Goal: Transaction & Acquisition: Register for event/course

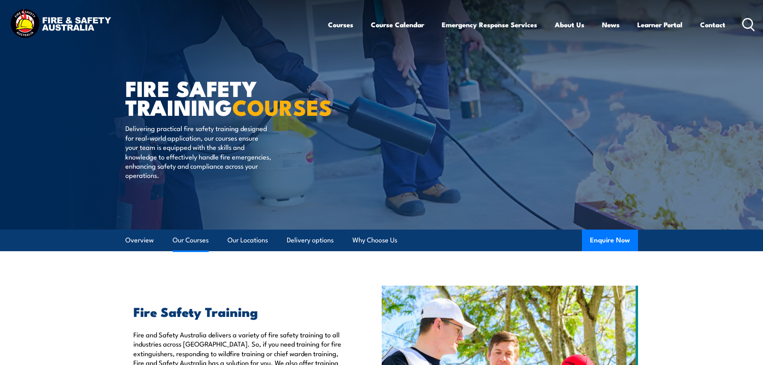
click at [181, 240] on link "Our Courses" at bounding box center [191, 239] width 36 height 21
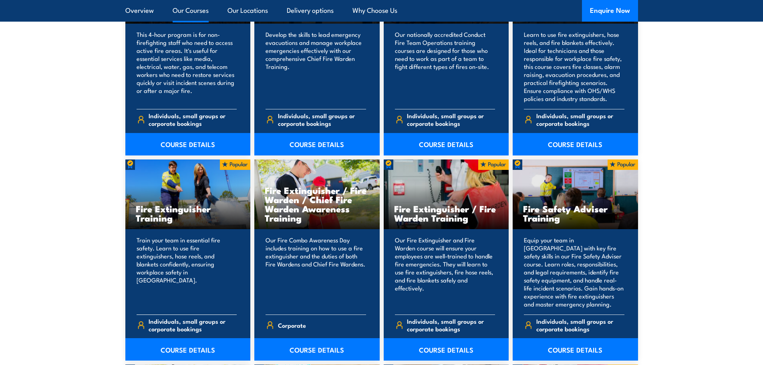
scroll to position [727, 0]
click at [179, 209] on h3 "Fire Extinguisher Training" at bounding box center [188, 212] width 104 height 18
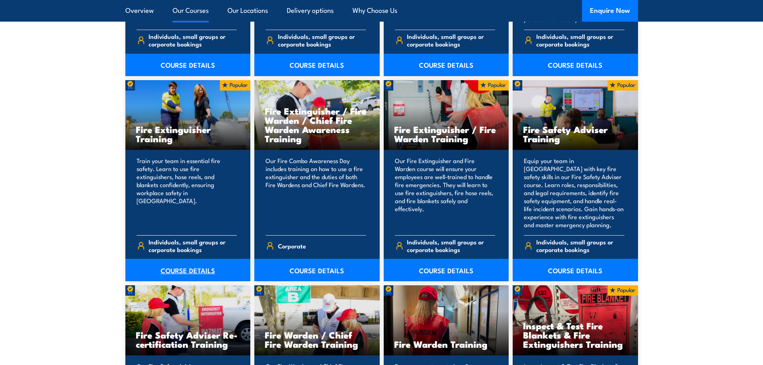
scroll to position [807, 0]
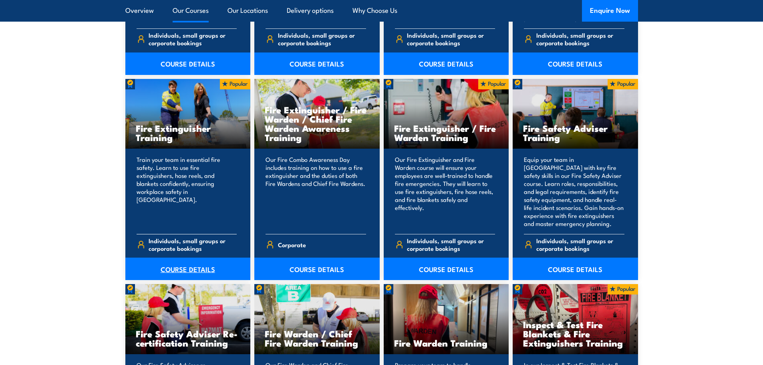
click at [193, 264] on link "COURSE DETAILS" at bounding box center [187, 268] width 125 height 22
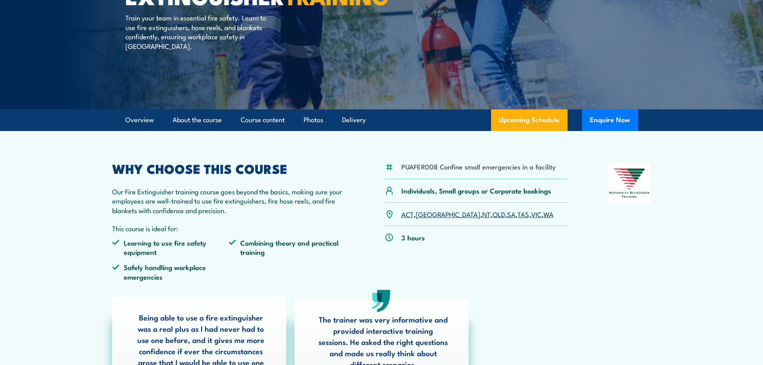
click at [507, 213] on link "SA" at bounding box center [511, 214] width 8 height 10
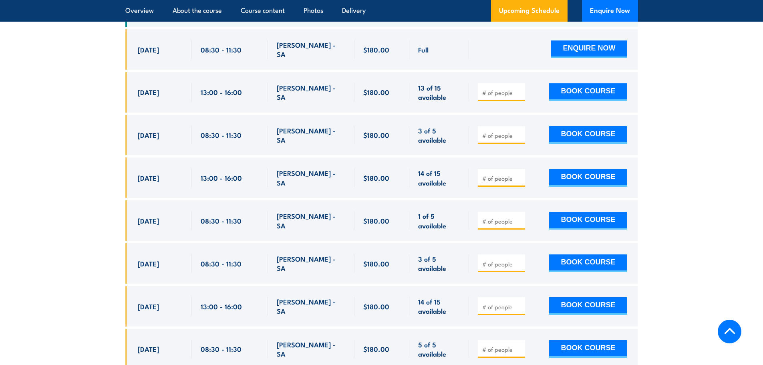
scroll to position [1463, 0]
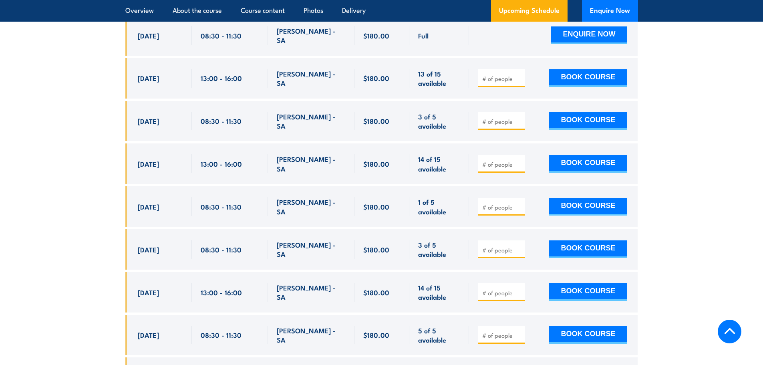
click at [118, 193] on section "UPCOMING SCHEDULE FOR - "Fire Extinguisher Training" 21/08/2025 17/02/2026" at bounding box center [381, 193] width 763 height 603
click at [511, 203] on input "number" at bounding box center [502, 207] width 40 height 8
click at [519, 202] on span at bounding box center [501, 206] width 42 height 9
type input "1"
click at [519, 203] on input "1" at bounding box center [502, 207] width 40 height 8
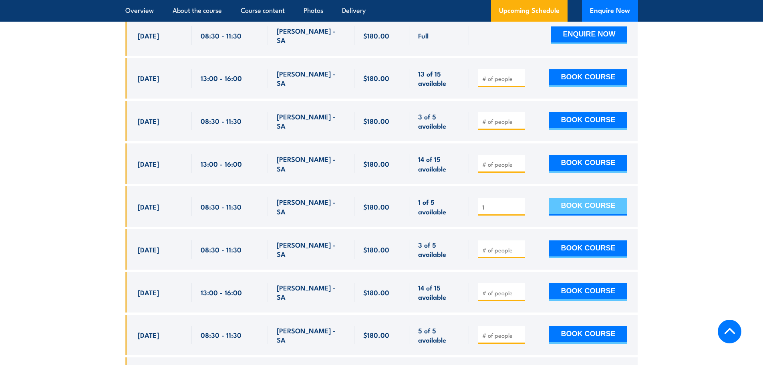
click at [560, 198] on button "BOOK COURSE" at bounding box center [588, 207] width 78 height 18
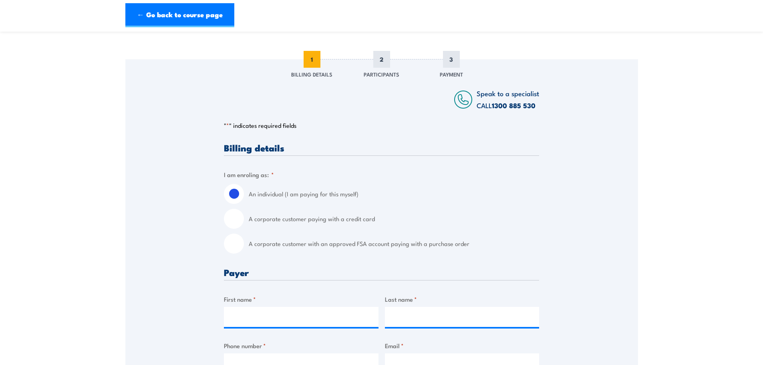
scroll to position [80, 0]
drag, startPoint x: 237, startPoint y: 244, endPoint x: 299, endPoint y: 258, distance: 64.5
click at [237, 243] on input "A corporate customer with an approved FSA account paying with a purchase order" at bounding box center [234, 243] width 20 height 20
radio input "true"
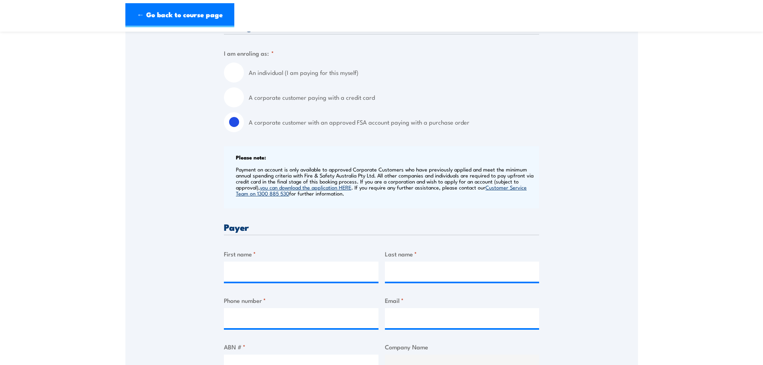
scroll to position [240, 0]
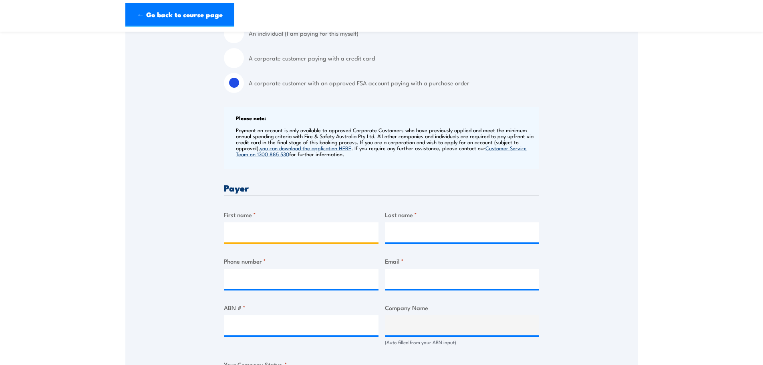
click at [266, 235] on input "First name *" at bounding box center [301, 232] width 155 height 20
type input "Nicole"
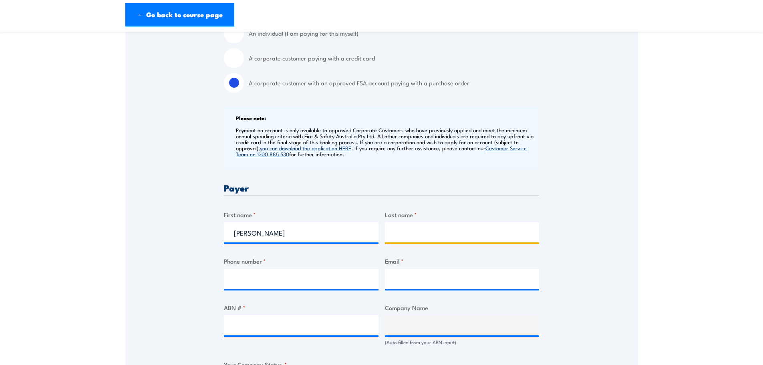
type input "Stomaci"
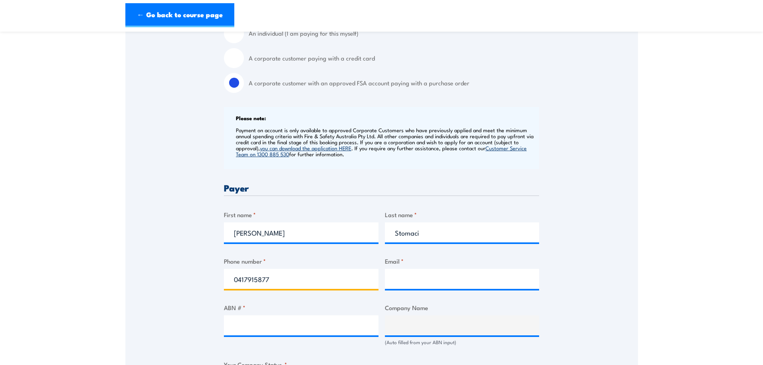
drag, startPoint x: 277, startPoint y: 279, endPoint x: 241, endPoint y: 273, distance: 36.4
click at [241, 273] on input "0417915877" at bounding box center [301, 279] width 155 height 20
type input "0437 328 437"
click at [414, 283] on input "Email *" at bounding box center [462, 279] width 155 height 20
type input "nstomaci@trility.com.au"
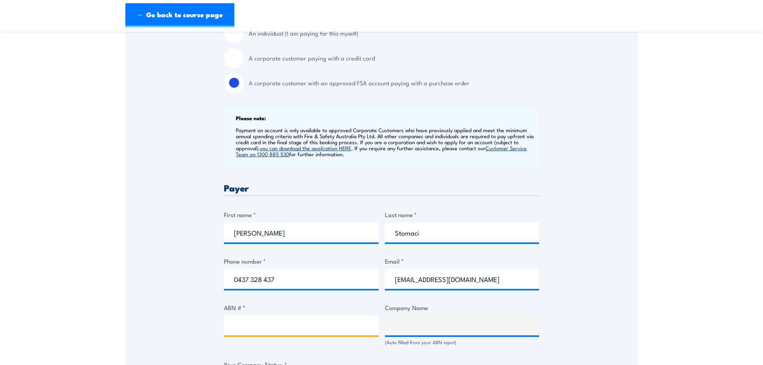
click at [315, 324] on input "ABN # *" at bounding box center [301, 325] width 155 height 20
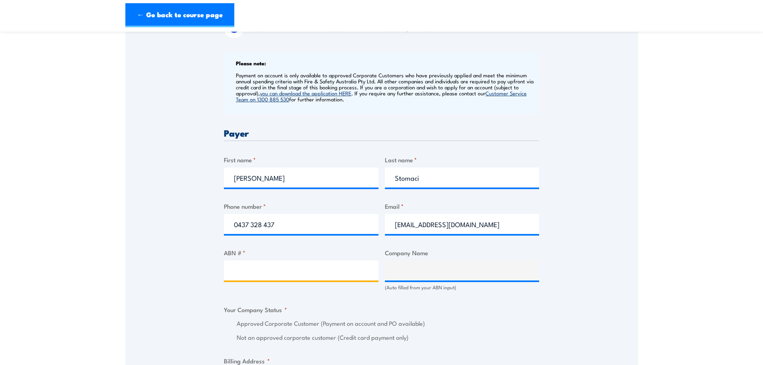
scroll to position [360, 0]
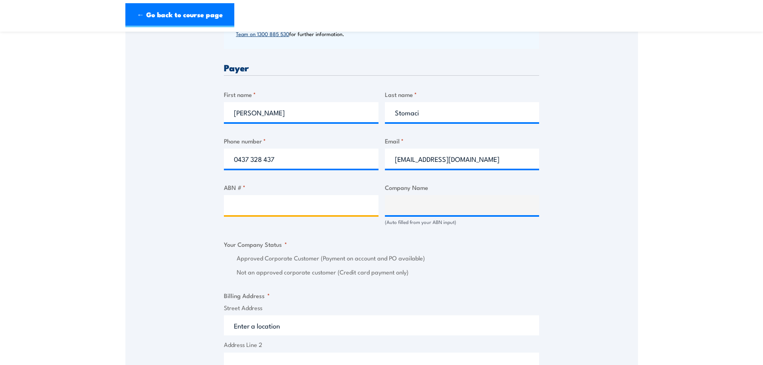
click at [290, 205] on input "ABN # *" at bounding box center [301, 205] width 155 height 20
paste input "48 053 122 562"
click at [373, 232] on div "Billing details I am enroling as: * An individual (I am paying for this myself)…" at bounding box center [381, 260] width 315 height 797
click at [272, 204] on input "48 053 122 562" at bounding box center [301, 205] width 155 height 20
click at [269, 205] on input "48 053 122 562" at bounding box center [301, 205] width 155 height 20
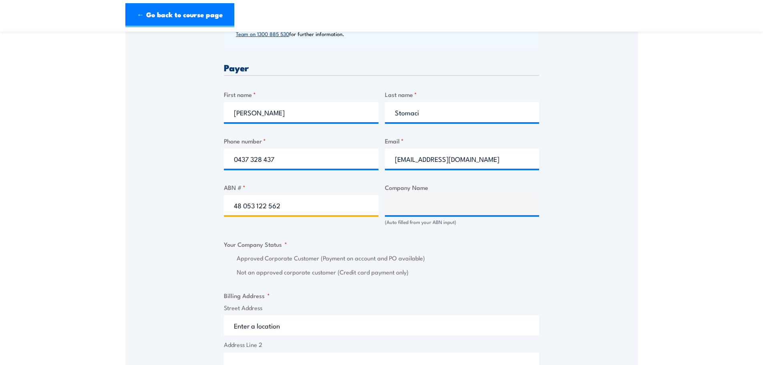
type input "48 053 122562"
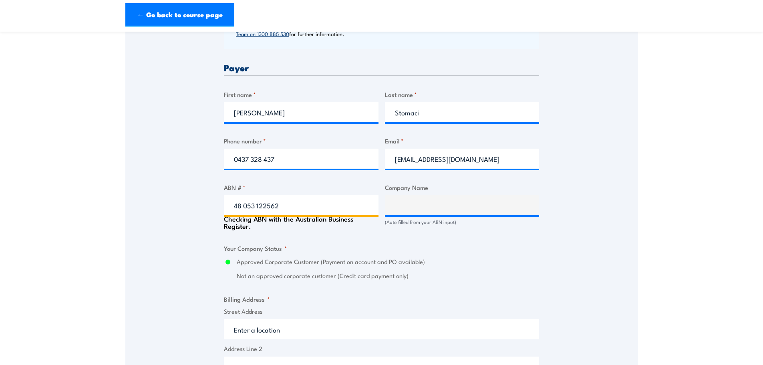
type input "TRILITY PTY LTD"
radio input "true"
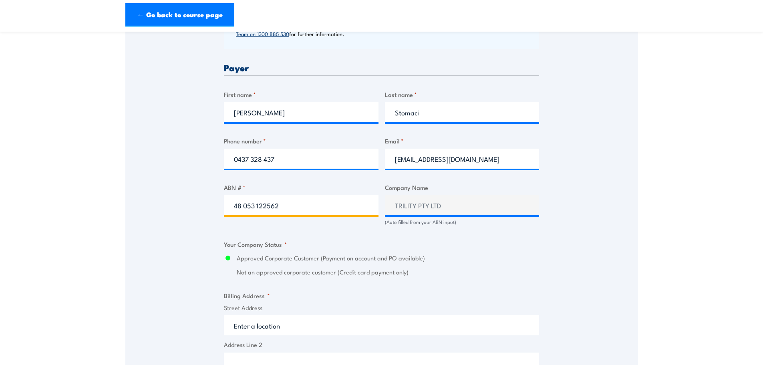
click at [257, 206] on input "48 053 122562" at bounding box center [301, 205] width 155 height 20
click at [245, 205] on input "48 053122562" at bounding box center [301, 205] width 155 height 20
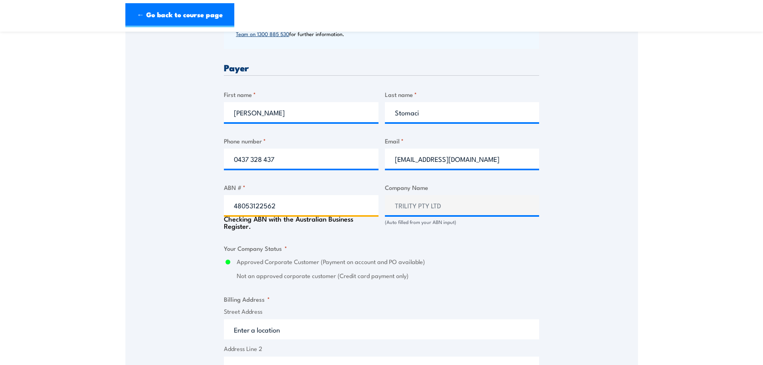
type input "48053122562"
click at [338, 233] on div "Billing details I am enroling as: * An individual (I am paying for this myself)…" at bounding box center [381, 262] width 315 height 800
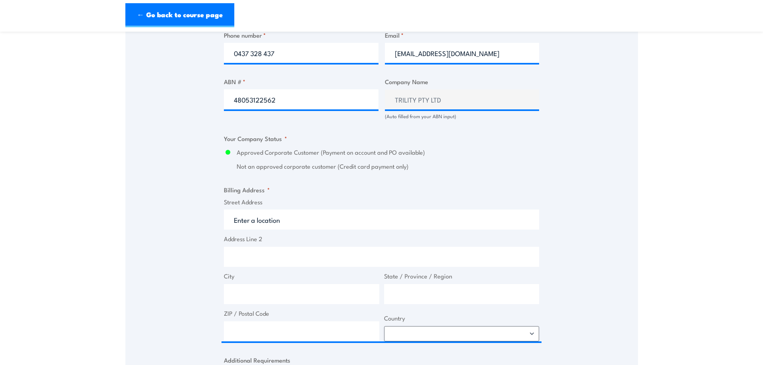
scroll to position [480, 0]
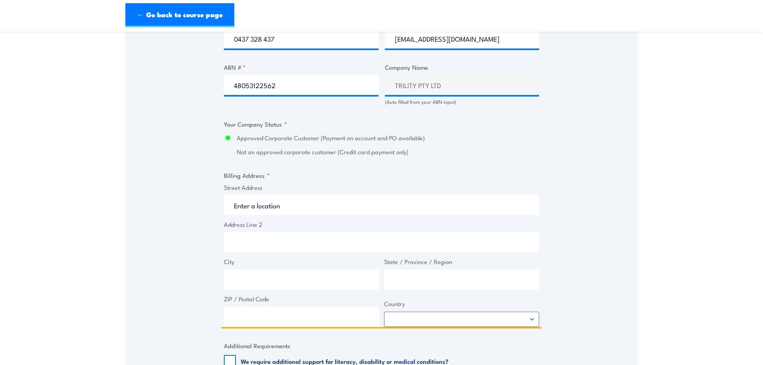
click at [279, 205] on input "Street Address" at bounding box center [381, 205] width 315 height 20
click at [242, 207] on input "L4 115 Grenfell" at bounding box center [381, 205] width 315 height 20
click at [240, 207] on input "L4 115 Grenfell" at bounding box center [381, 205] width 315 height 20
drag, startPoint x: 244, startPoint y: 207, endPoint x: 212, endPoint y: 206, distance: 32.4
click at [213, 207] on div "Speak to a specialist CALL 1300 885 530 CALL 1300 885 530 " * " indicates requi…" at bounding box center [381, 100] width 512 height 883
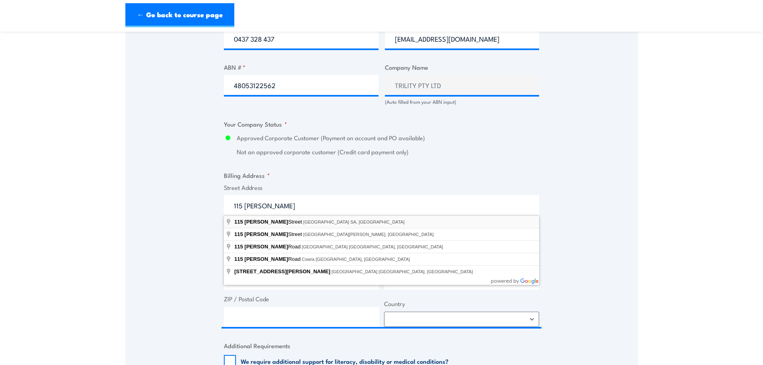
type input "115 Grenfell Street, Adelaide SA, Australia"
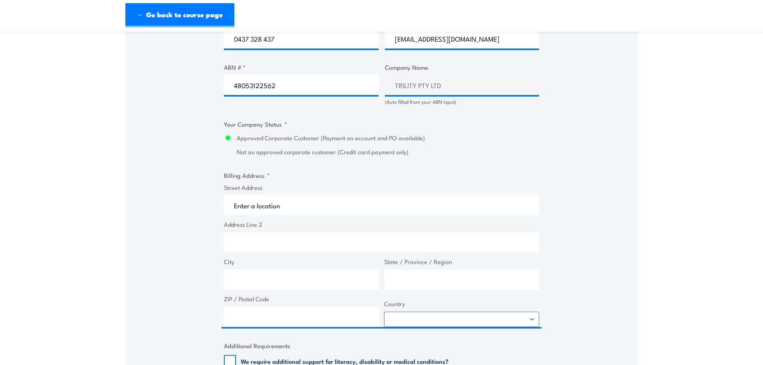
type input "115 Grenfell St"
type input "Adelaide"
type input "South Australia"
type input "5000"
select select "Australia"
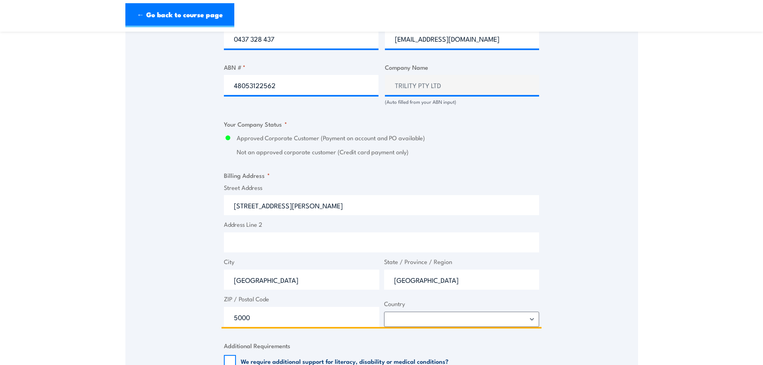
click at [276, 241] on input "Address Line 2" at bounding box center [381, 242] width 315 height 20
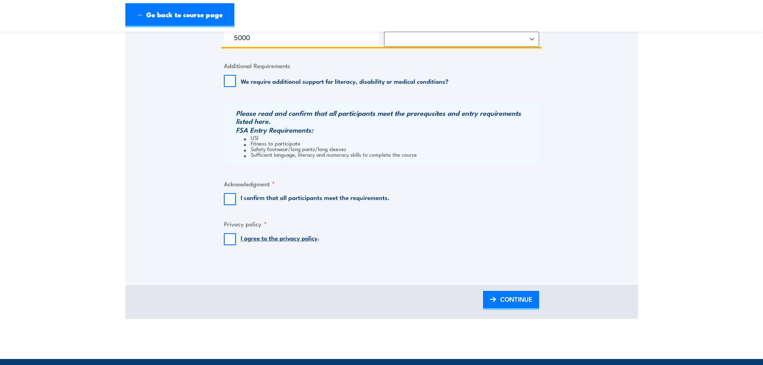
scroll to position [761, 0]
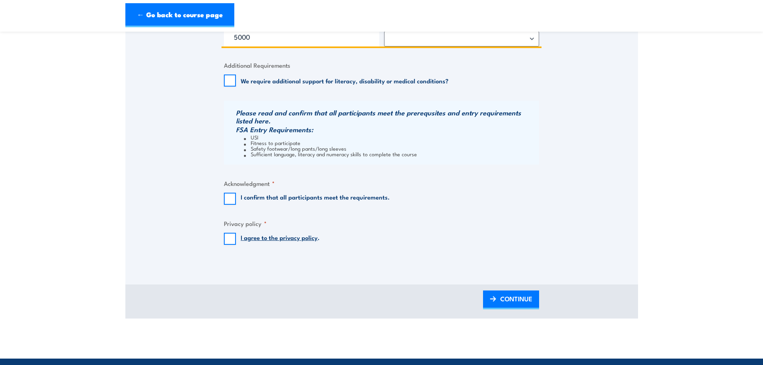
type input "Level 4"
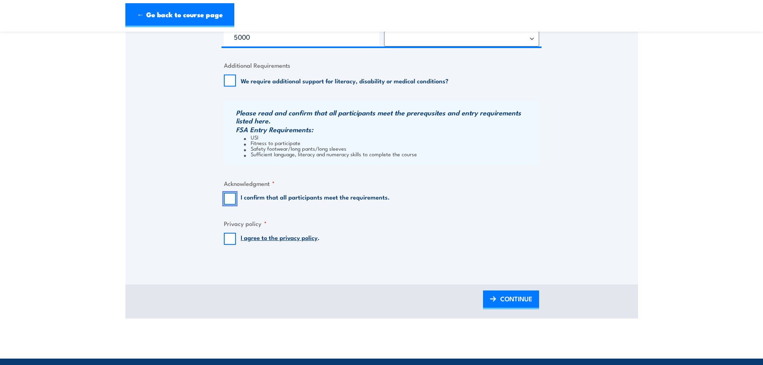
click at [228, 203] on input "I confirm that all participants meet the requirements." at bounding box center [230, 199] width 12 height 12
checkbox input "true"
click at [232, 241] on input "I agree to the privacy policy ." at bounding box center [230, 239] width 12 height 12
checkbox input "true"
click at [493, 307] on link "CONTINUE" at bounding box center [511, 299] width 56 height 19
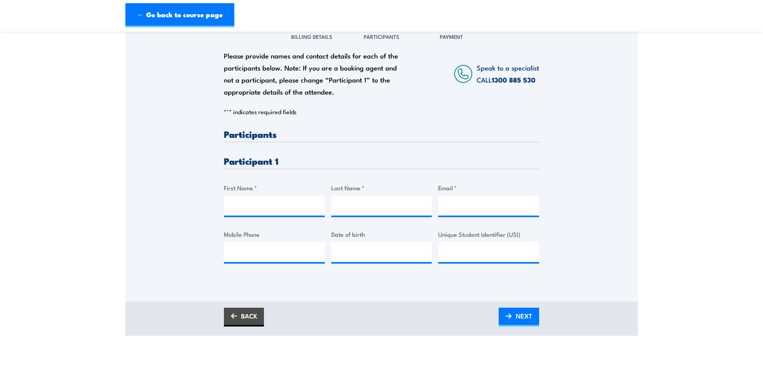
scroll to position [160, 0]
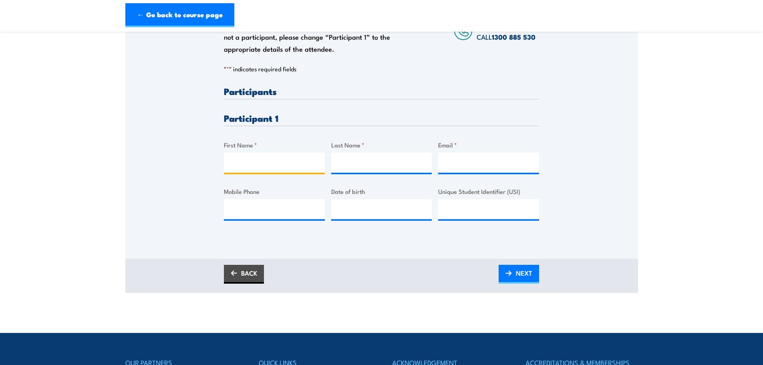
click at [262, 163] on input "First Name *" at bounding box center [274, 163] width 101 height 20
type input "Brian"
type input "Doddridge"
click at [458, 164] on input "Email *" at bounding box center [488, 163] width 101 height 20
click at [295, 203] on input "Mobile Phone" at bounding box center [274, 209] width 101 height 20
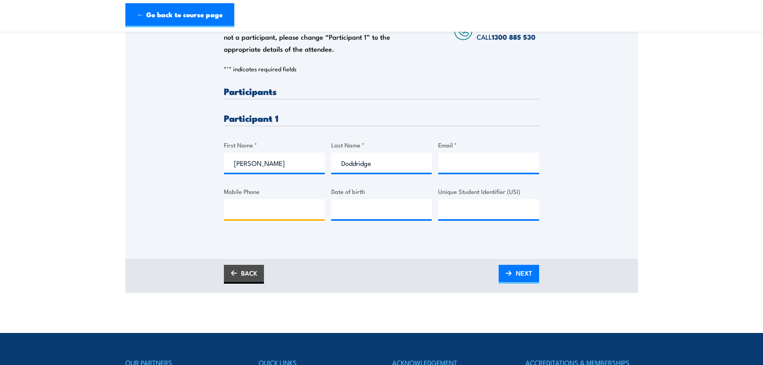
click at [273, 211] on input "Mobile Phone" at bounding box center [274, 209] width 101 height 20
type input "0447615165"
click at [451, 208] on input "Unique Student Identifier (USI)" at bounding box center [488, 209] width 101 height 20
click at [460, 167] on input "Email *" at bounding box center [488, 163] width 101 height 20
click at [502, 165] on input "Email *" at bounding box center [488, 163] width 101 height 20
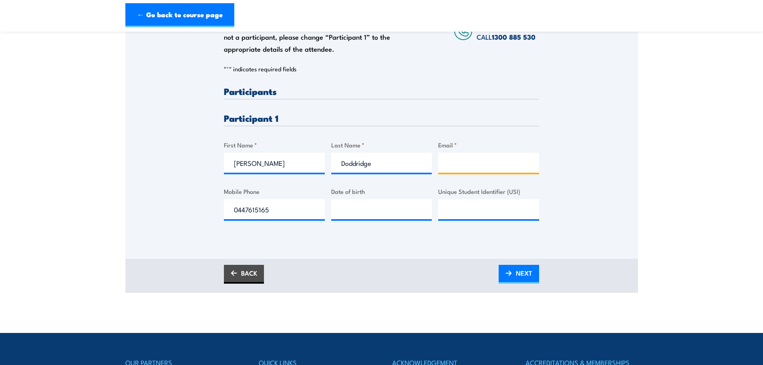
drag, startPoint x: 502, startPoint y: 165, endPoint x: 486, endPoint y: 162, distance: 16.3
click at [492, 161] on input "Email *" at bounding box center [488, 163] width 101 height 20
type input "nstomaci@trility.com.au"
drag, startPoint x: 525, startPoint y: 270, endPoint x: 616, endPoint y: 150, distance: 150.8
click at [525, 270] on span "NEXT" at bounding box center [524, 272] width 16 height 21
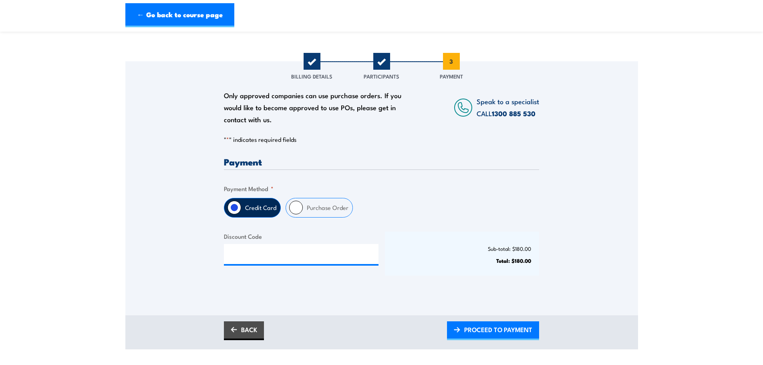
scroll to position [80, 0]
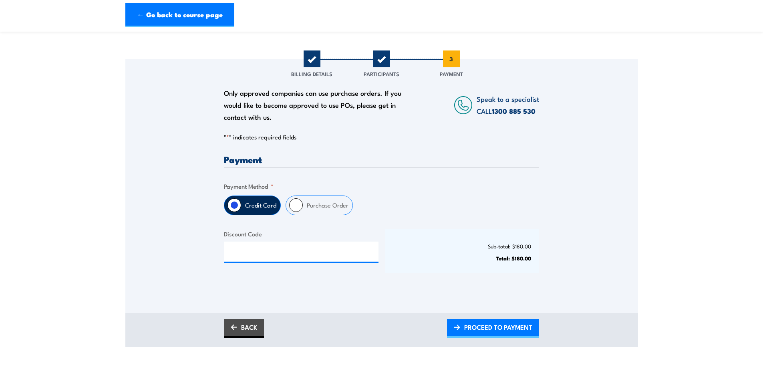
click at [299, 206] on input "Purchase Order" at bounding box center [296, 205] width 14 height 14
radio input "true"
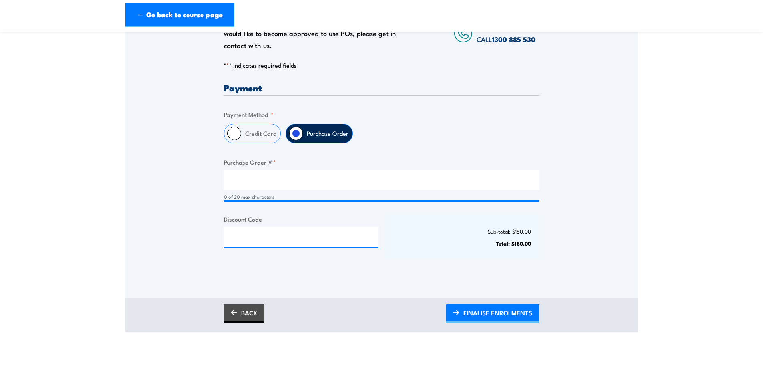
scroll to position [0, 0]
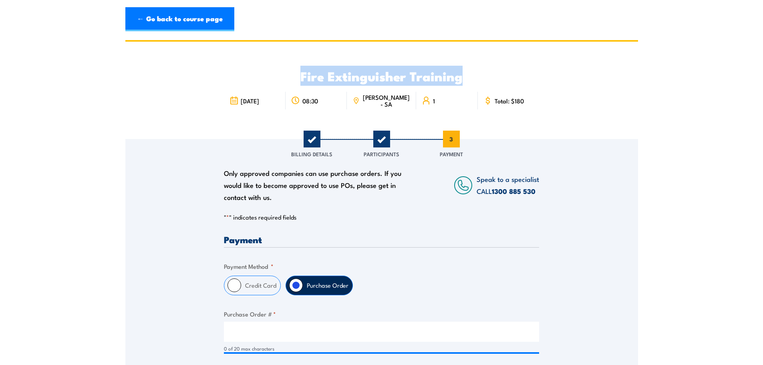
drag, startPoint x: 302, startPoint y: 75, endPoint x: 460, endPoint y: 68, distance: 158.6
click at [460, 70] on h2 "Fire Extinguisher Training" at bounding box center [381, 75] width 315 height 11
copy h2 "Fire Extinguisher Training"
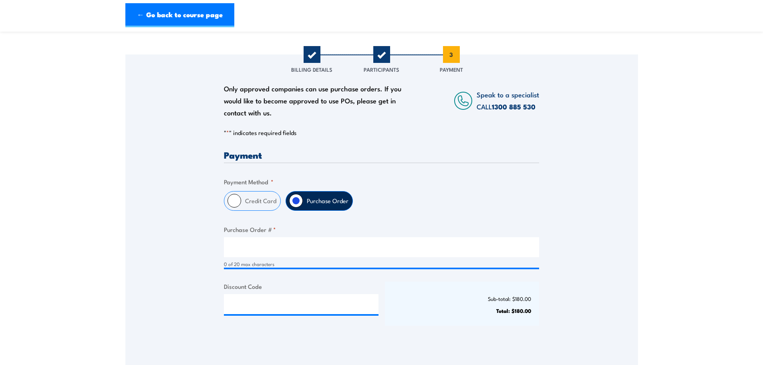
scroll to position [120, 0]
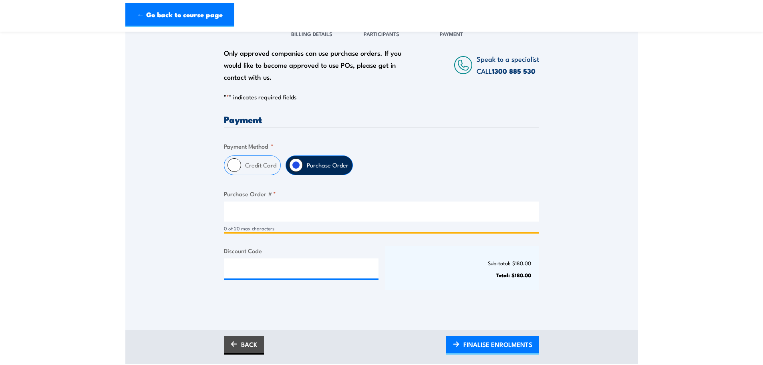
click at [251, 210] on input "Purchase Order # *" at bounding box center [381, 211] width 315 height 20
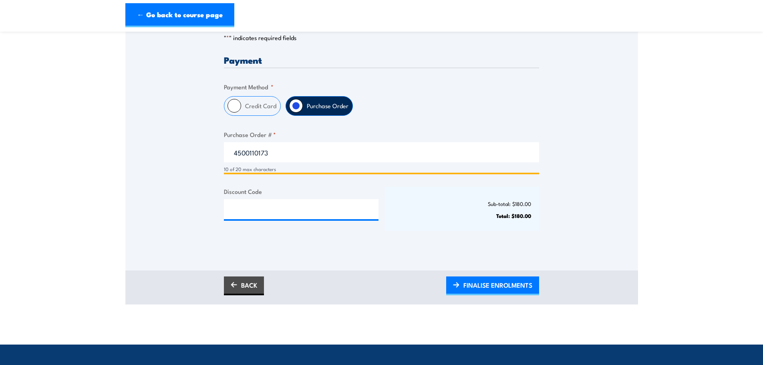
scroll to position [240, 0]
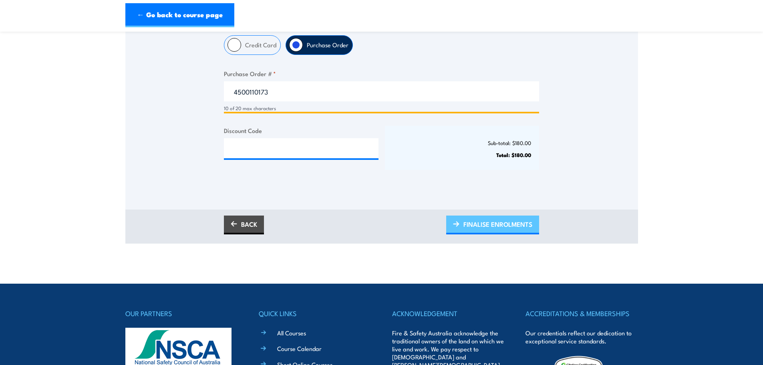
type input "4500110173"
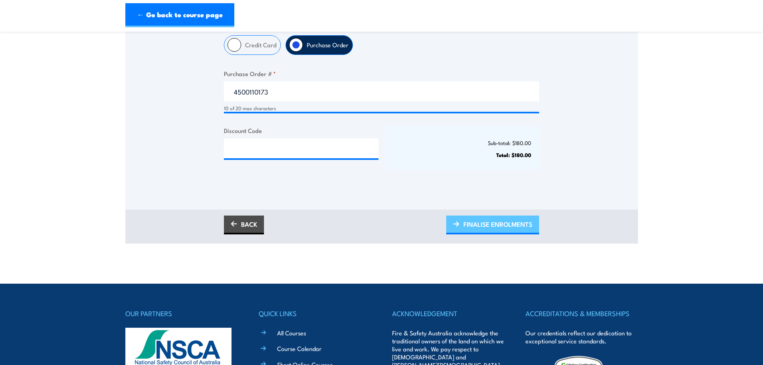
click at [468, 225] on span "FINALISE ENROLMENTS" at bounding box center [497, 223] width 69 height 21
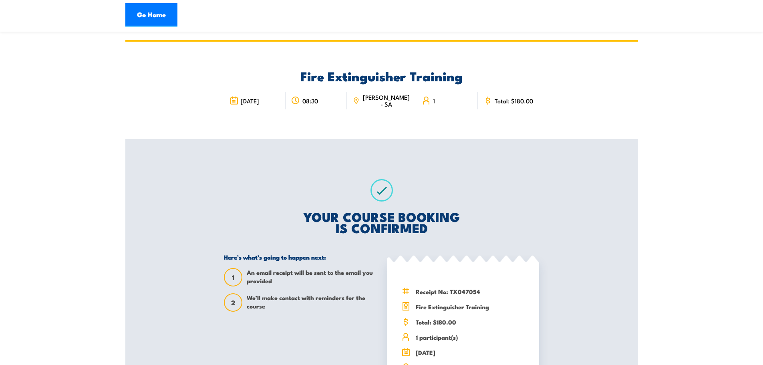
scroll to position [160, 0]
